Goal: Task Accomplishment & Management: Complete application form

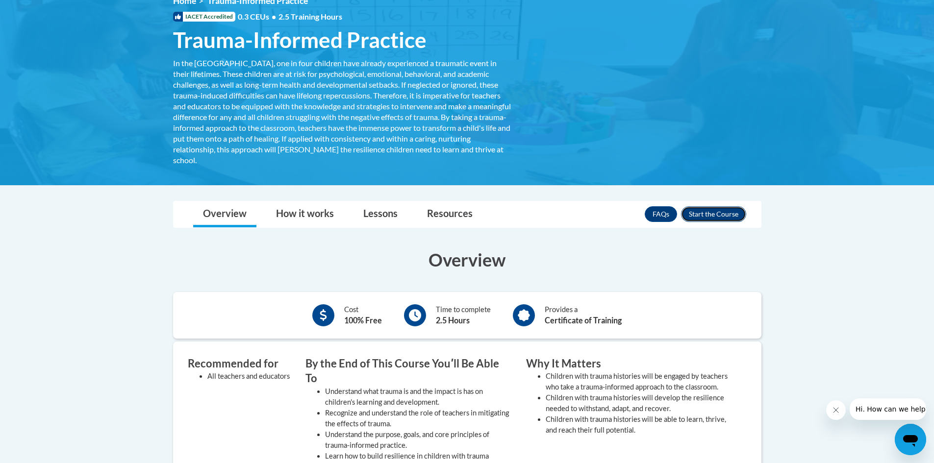
click at [709, 213] on button "Enroll" at bounding box center [713, 214] width 65 height 16
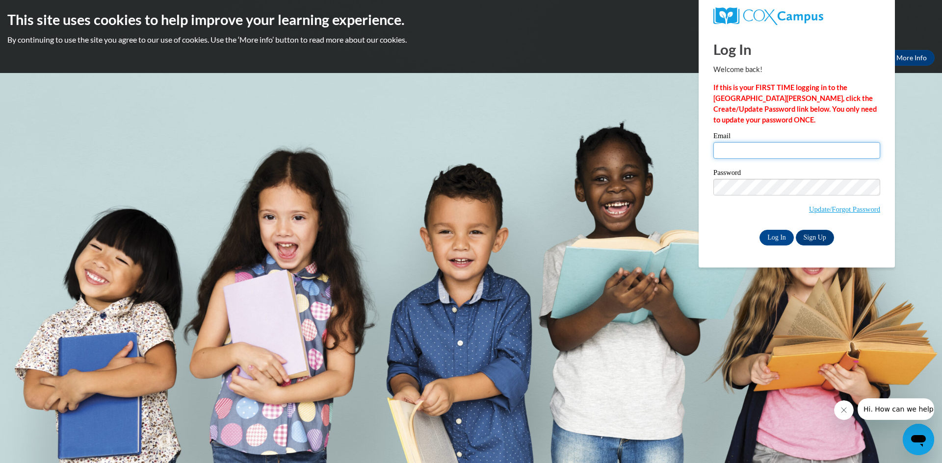
click at [731, 144] on input "Email" at bounding box center [796, 150] width 167 height 17
type input "[EMAIL_ADDRESS][PERSON_NAME][DOMAIN_NAME]"
click at [759, 230] on input "Log In" at bounding box center [776, 238] width 34 height 16
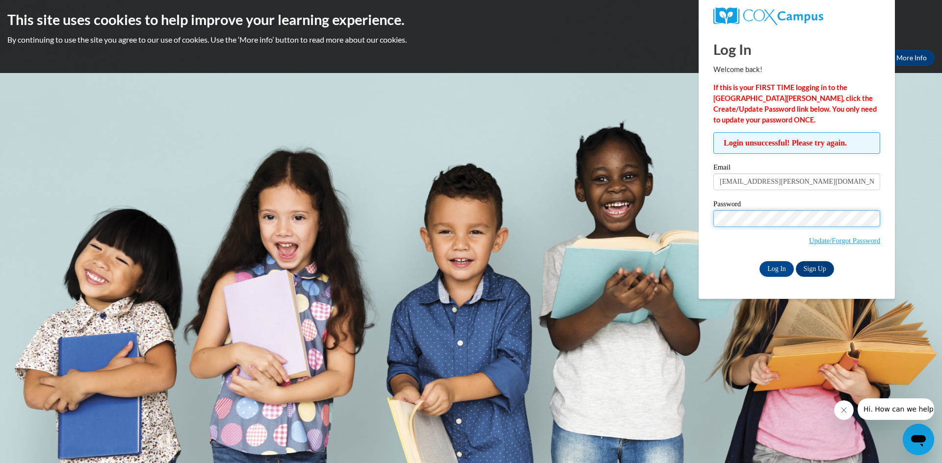
click at [759, 261] on input "Log In" at bounding box center [776, 269] width 34 height 16
